Goal: Task Accomplishment & Management: Complete application form

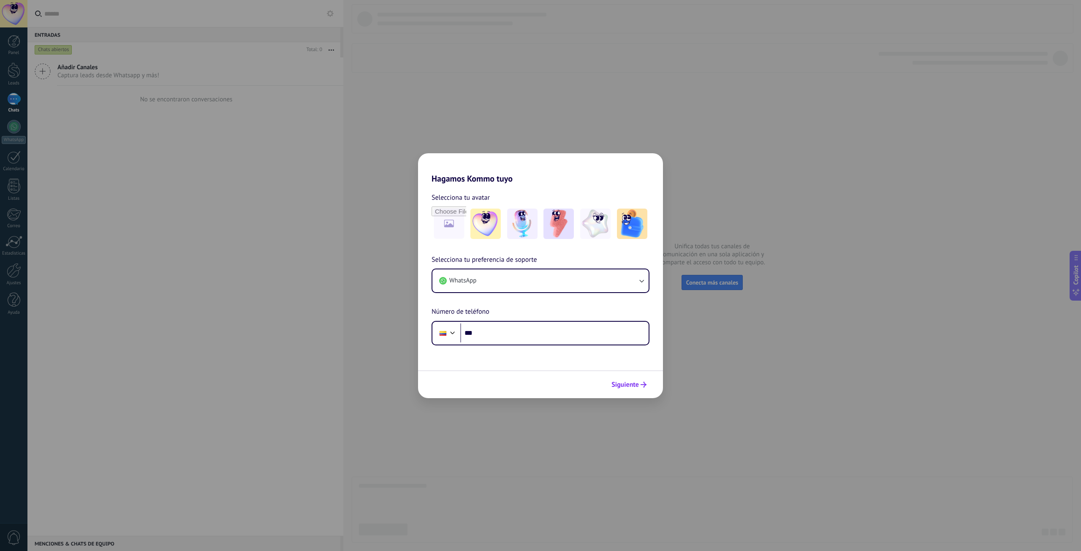
click at [640, 382] on icon "submit" at bounding box center [643, 385] width 6 height 6
click at [778, 263] on div "Hagamos Kommo tuyo Selecciona tu avatar Selecciona tu preferencia de soporte Wh…" at bounding box center [540, 275] width 1081 height 551
click at [643, 166] on h2 "Hagamos Kommo tuyo" at bounding box center [540, 168] width 245 height 30
click at [647, 162] on h2 "Hagamos Kommo tuyo" at bounding box center [540, 168] width 245 height 30
click at [499, 282] on button "WhatsApp" at bounding box center [540, 280] width 216 height 23
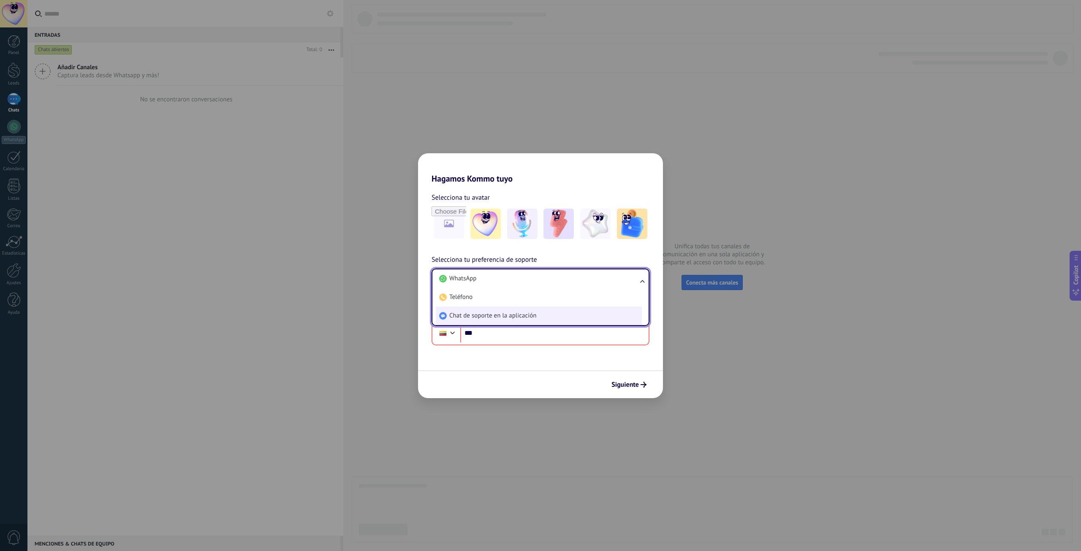
click at [540, 310] on li "Chat de soporte en la aplicación" at bounding box center [539, 316] width 206 height 19
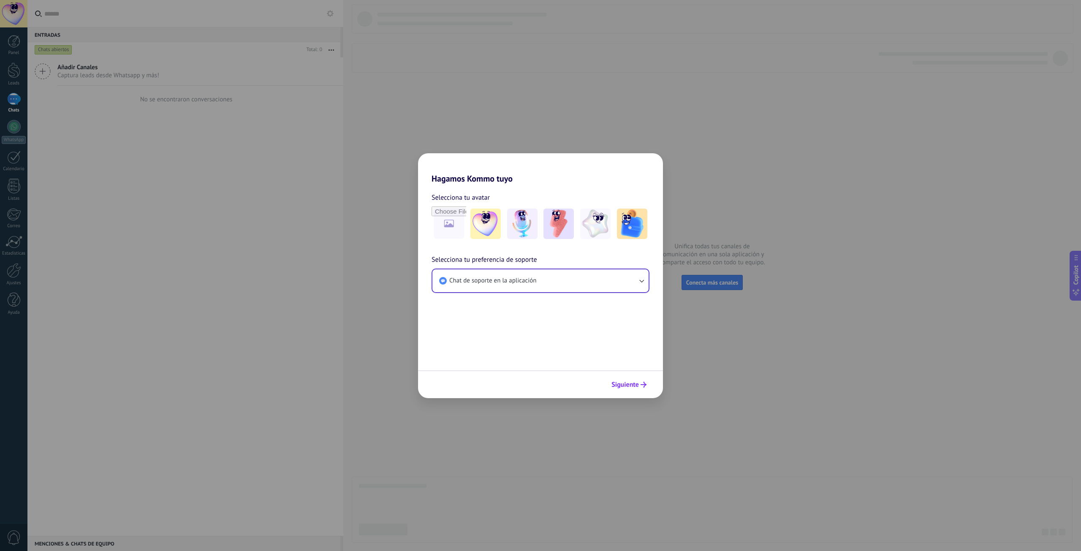
click at [631, 378] on button "Siguiente" at bounding box center [629, 384] width 43 height 14
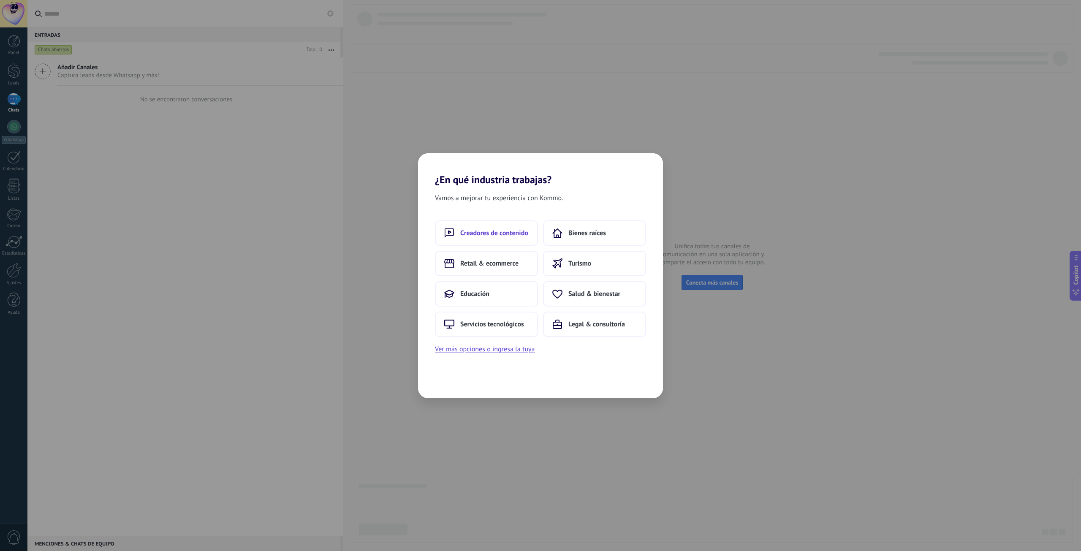
click at [488, 234] on span "Creadores de contenido" at bounding box center [494, 233] width 68 height 8
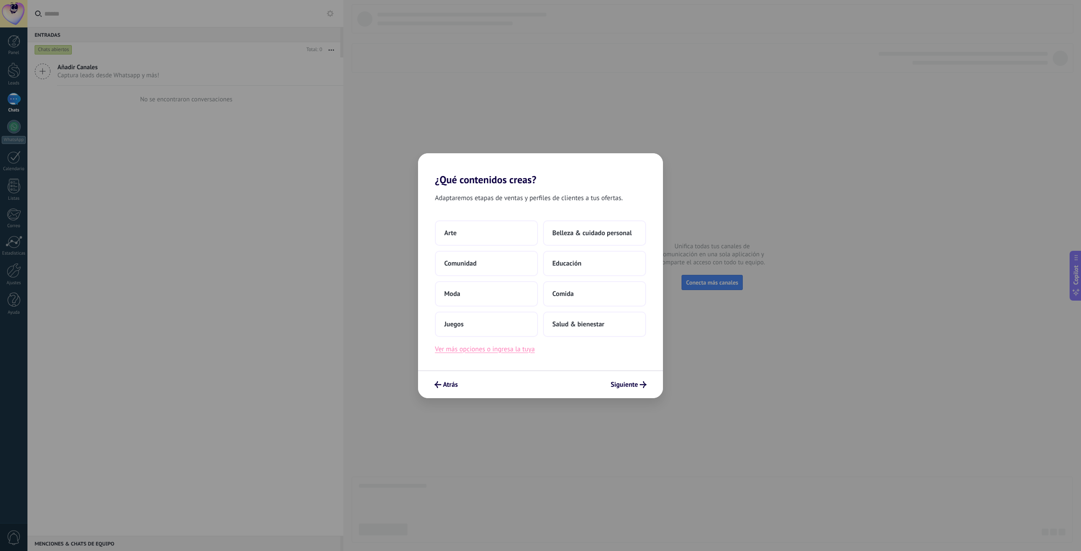
click at [480, 350] on button "Ver más opciones o ingresa la tuya" at bounding box center [485, 349] width 100 height 11
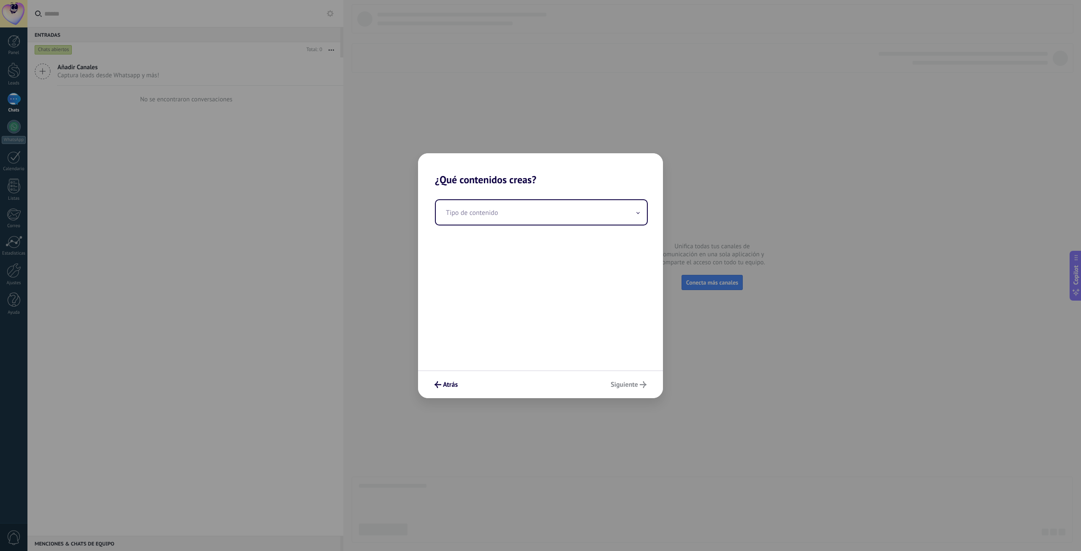
click at [499, 228] on div "Tipo de contenido" at bounding box center [540, 278] width 245 height 184
click at [511, 220] on input "text" at bounding box center [541, 212] width 211 height 24
type input "**"
click at [447, 379] on button "Atrás" at bounding box center [446, 384] width 31 height 14
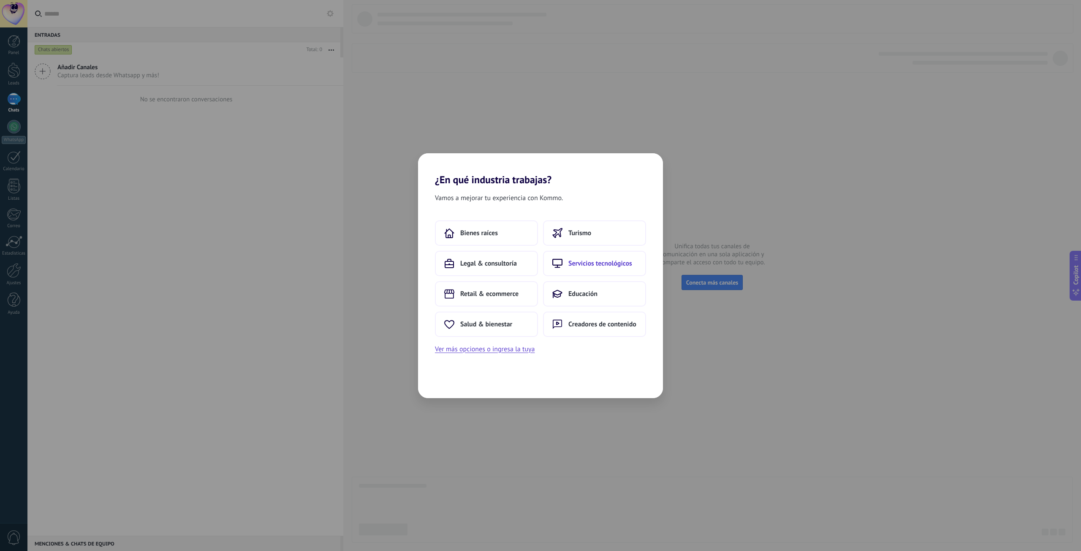
click at [585, 260] on span "Servicios tecnológicos" at bounding box center [600, 263] width 64 height 8
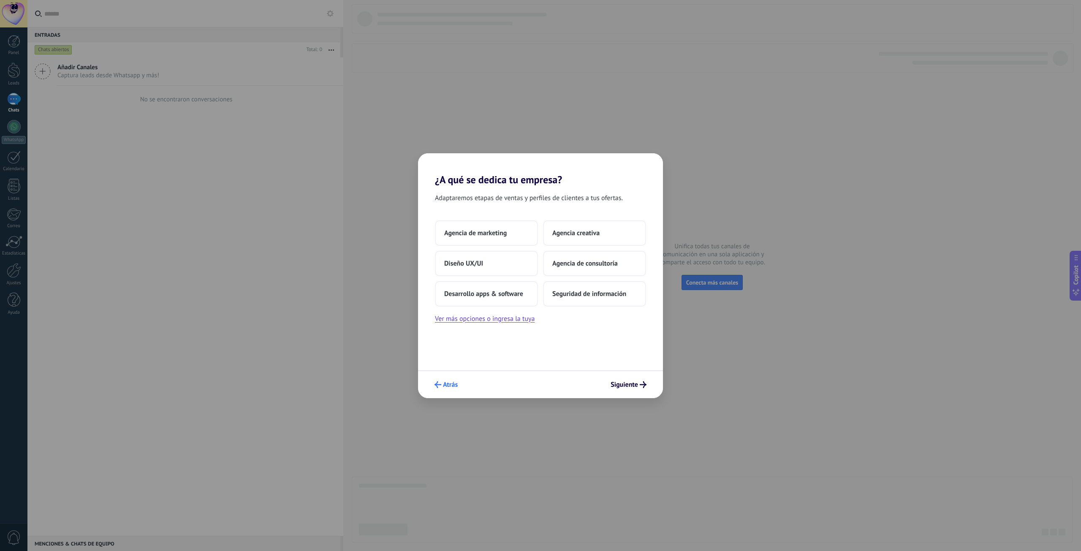
click at [459, 385] on button "Atrás" at bounding box center [446, 384] width 31 height 14
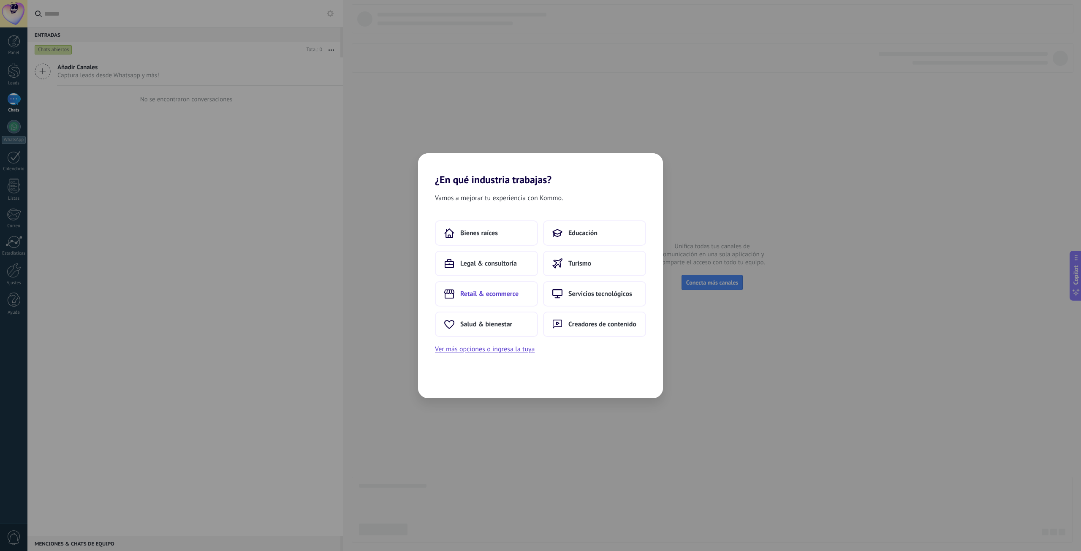
click at [498, 297] on span "Retail & ecommerce" at bounding box center [489, 294] width 58 height 8
click at [448, 389] on button "Atrás" at bounding box center [446, 384] width 31 height 14
click at [525, 255] on button "Educación" at bounding box center [486, 263] width 103 height 25
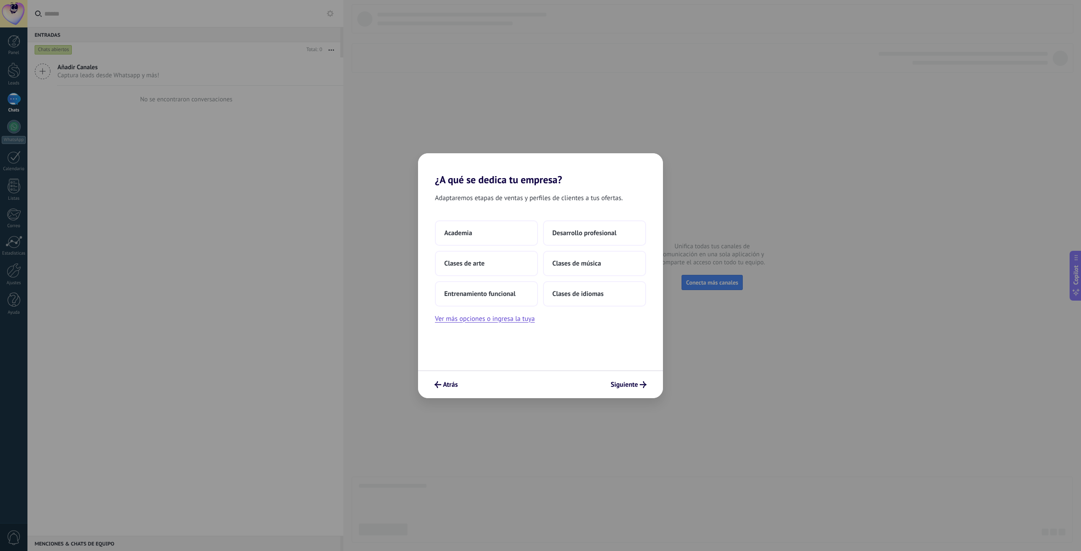
click at [456, 372] on div "Atrás Siguiente" at bounding box center [540, 384] width 245 height 28
click at [453, 377] on div "Atrás Siguiente" at bounding box center [540, 384] width 245 height 28
click at [453, 379] on button "Atrás" at bounding box center [446, 384] width 31 height 14
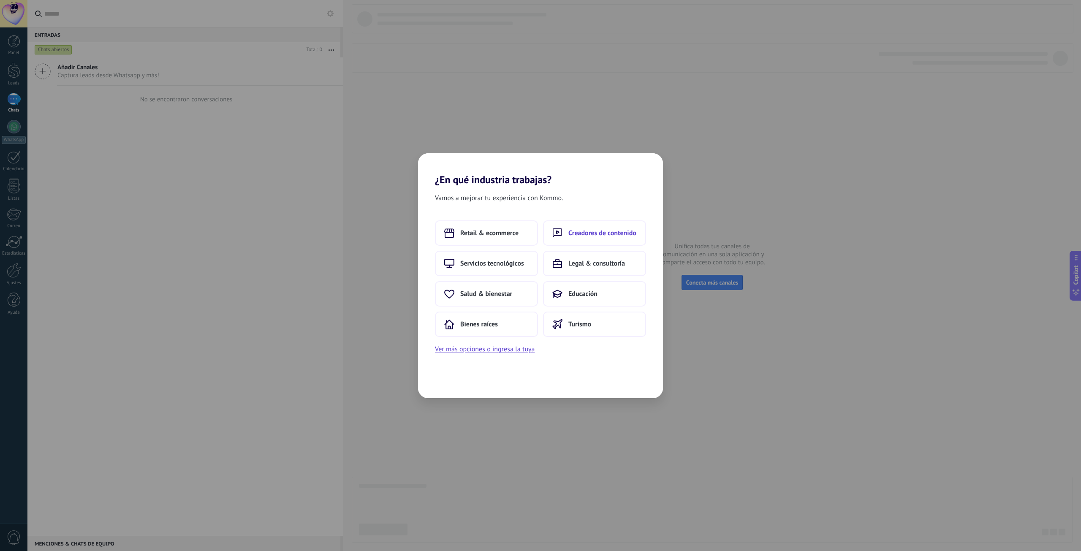
click at [593, 225] on button "Creadores de contenido" at bounding box center [594, 232] width 103 height 25
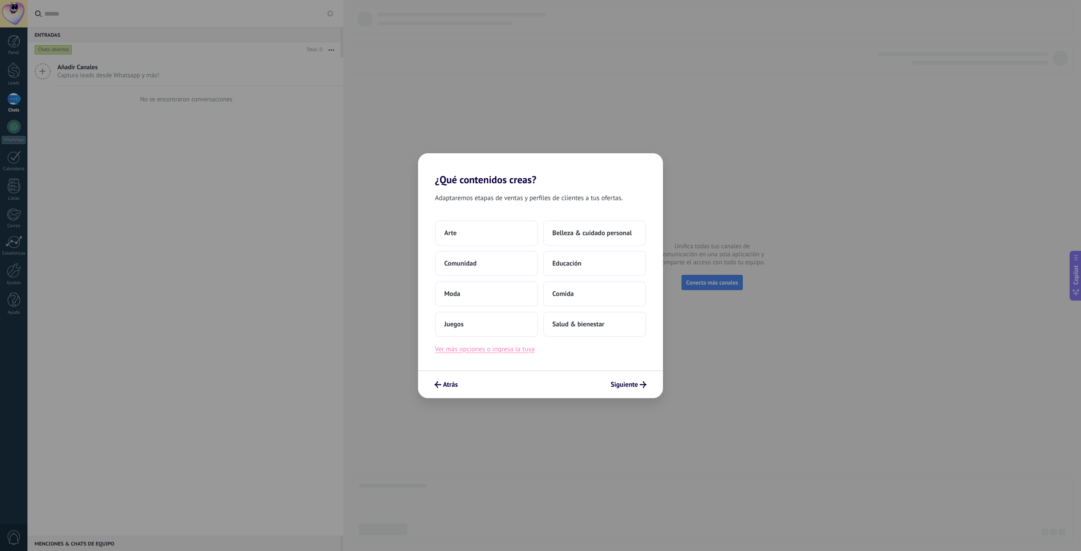
click at [526, 353] on button "Ver más opciones o ingresa la tuya" at bounding box center [485, 349] width 100 height 11
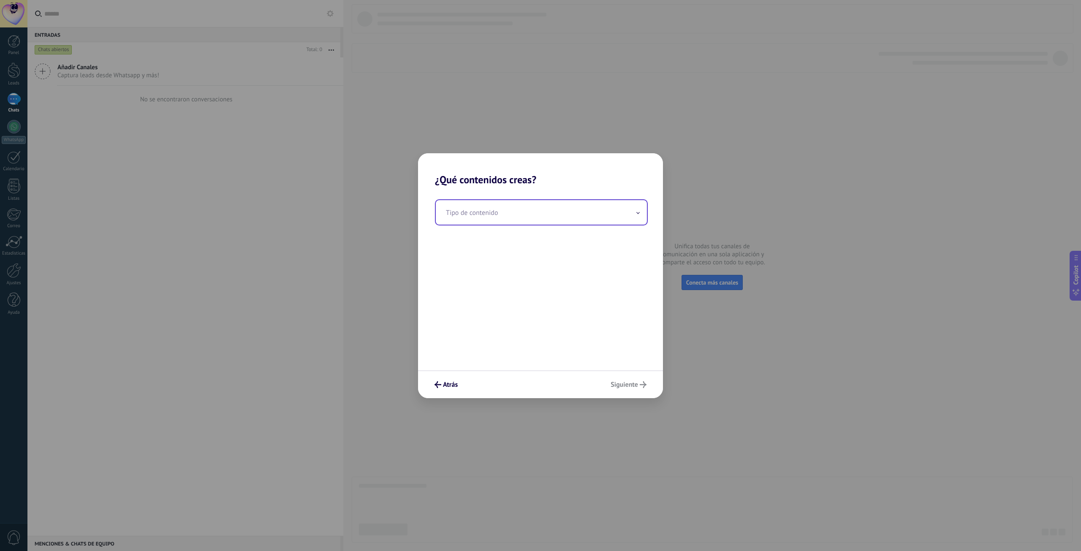
click at [513, 221] on input "text" at bounding box center [541, 212] width 211 height 24
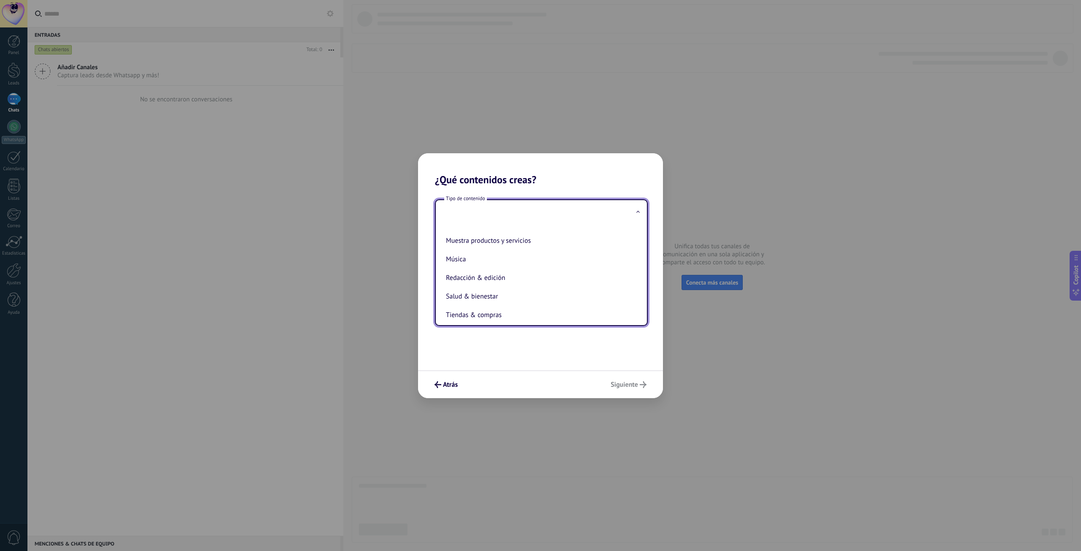
scroll to position [168, 0]
click at [485, 314] on li "Tiendas & compras" at bounding box center [539, 309] width 194 height 19
type input "**********"
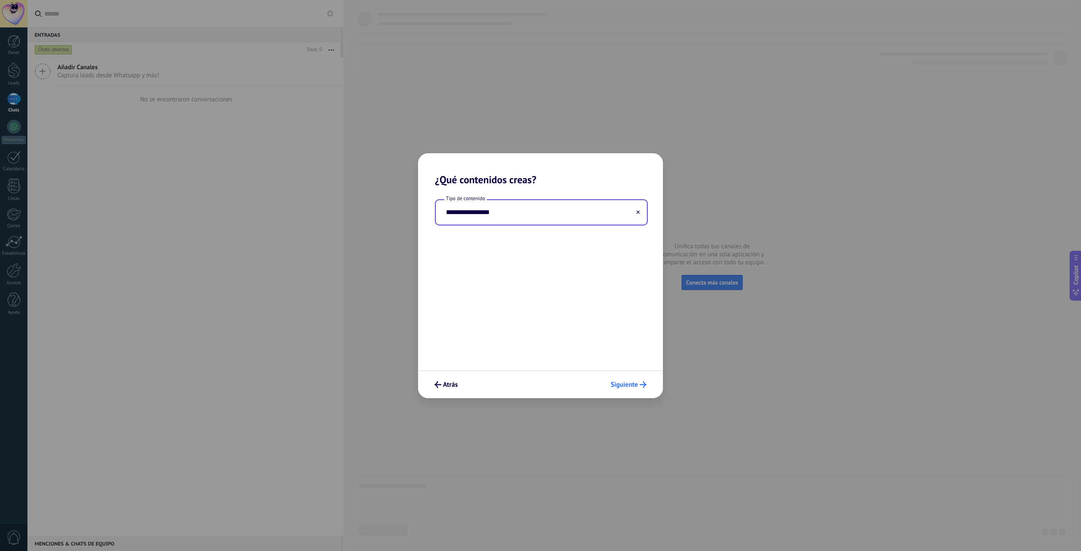
click at [616, 385] on span "Siguiente" at bounding box center [623, 385] width 27 height 6
click at [482, 234] on button "Solo yo" at bounding box center [486, 232] width 103 height 25
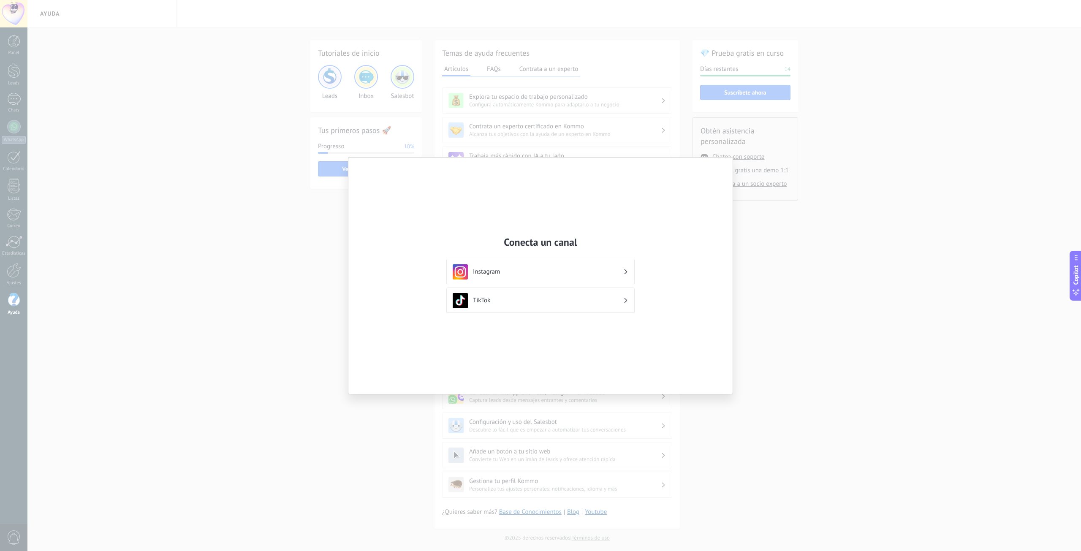
click at [743, 300] on div "Conecta un canal Instagram TikTok" at bounding box center [540, 275] width 1081 height 551
click at [760, 239] on div "Conecta un canal Instagram TikTok" at bounding box center [540, 275] width 1081 height 551
drag, startPoint x: 645, startPoint y: 242, endPoint x: 689, endPoint y: 210, distance: 55.0
click at [648, 242] on div "Conecta un canal Instagram TikTok" at bounding box center [540, 275] width 384 height 236
click at [728, 161] on div "Conecta un canal Instagram TikTok" at bounding box center [540, 275] width 384 height 236
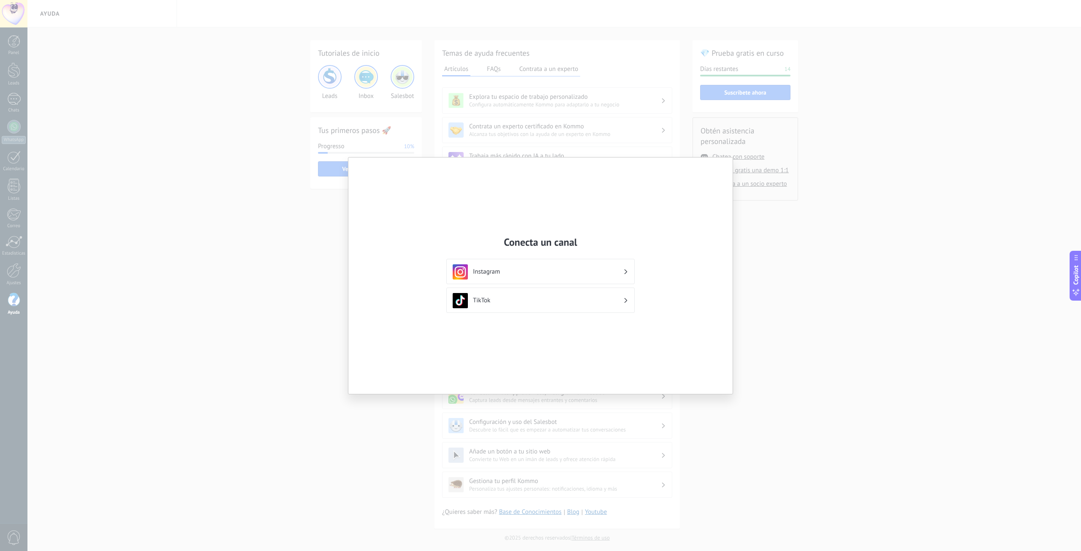
click at [777, 110] on div "Conecta un canal Instagram TikTok" at bounding box center [540, 275] width 1081 height 551
click at [719, 167] on div "Conecta un canal Instagram TikTok" at bounding box center [540, 275] width 384 height 236
click at [1069, 15] on div "Conecta un canal Instagram TikTok" at bounding box center [540, 275] width 1081 height 551
